Goal: Contribute content: Add original content to the website for others to see

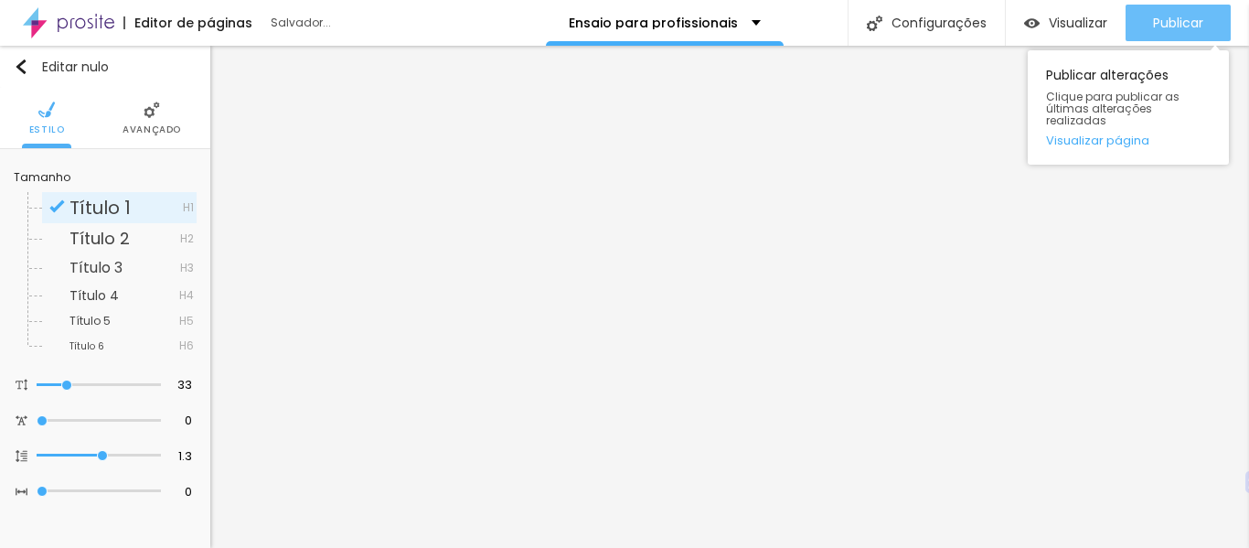
click at [1187, 11] on div "Publicar" at bounding box center [1178, 23] width 50 height 37
click at [1157, 29] on font "Publicar" at bounding box center [1178, 23] width 50 height 18
click at [1192, 21] on font "Publicar" at bounding box center [1178, 23] width 50 height 18
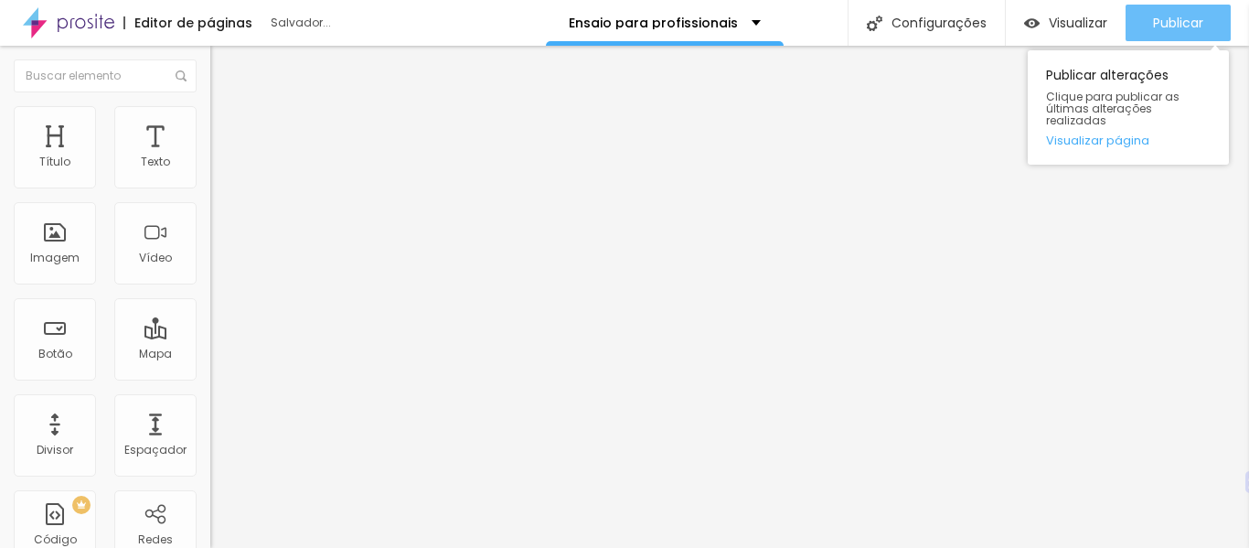
click at [1194, 10] on div "Publicar" at bounding box center [1178, 23] width 50 height 37
